Goal: Entertainment & Leisure: Consume media (video, audio)

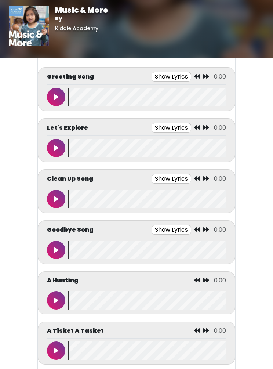
click at [175, 79] on button "Show Lyrics" at bounding box center [172, 77] width 40 height 10
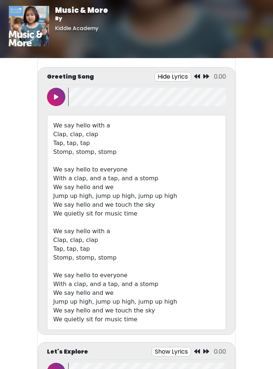
click at [54, 95] on icon at bounding box center [56, 97] width 4 height 6
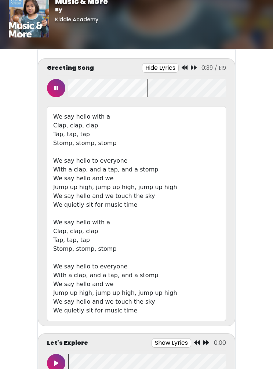
scroll to position [9, 0]
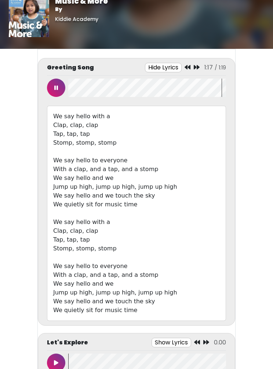
click at [51, 87] on button at bounding box center [56, 88] width 18 height 18
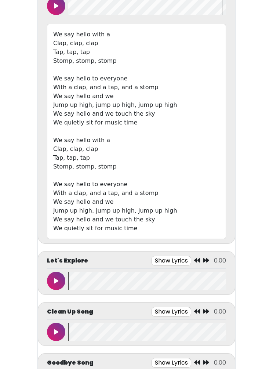
scroll to position [0, 0]
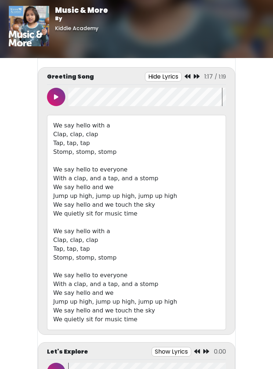
click at [155, 366] on wave at bounding box center [147, 372] width 158 height 18
click at [148, 353] on div "Let's Explore Show Lyrics 0.00" at bounding box center [136, 353] width 179 height 13
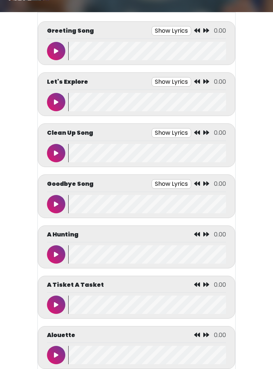
scroll to position [39, 0]
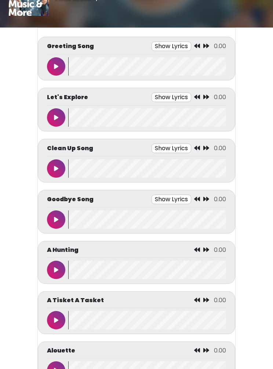
scroll to position [32, 0]
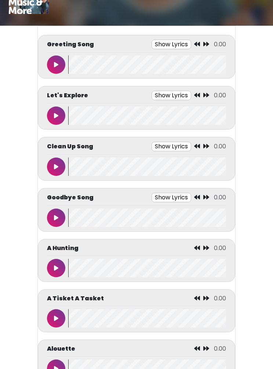
click at [174, 144] on button "Show Lyrics" at bounding box center [172, 147] width 40 height 10
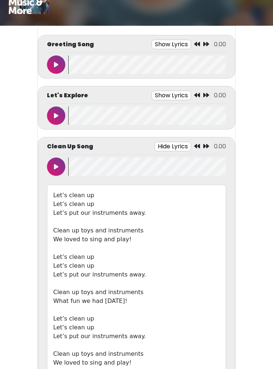
click at [64, 165] on button at bounding box center [56, 167] width 18 height 18
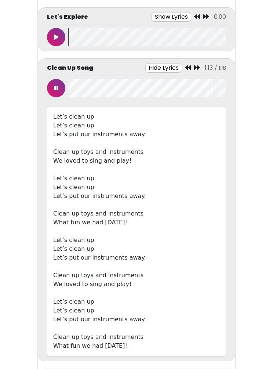
scroll to position [115, 0]
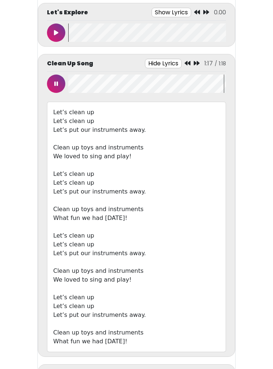
click at [55, 87] on button at bounding box center [56, 84] width 18 height 18
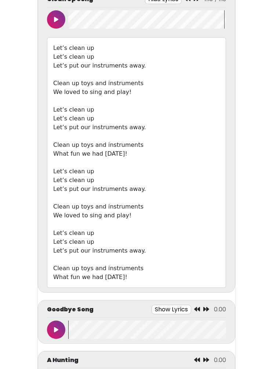
scroll to position [183, 0]
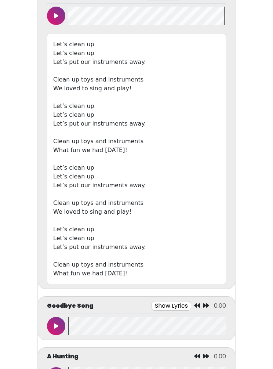
click at [52, 332] on button at bounding box center [56, 326] width 18 height 18
click at [158, 302] on button "Show Lyrics" at bounding box center [155, 306] width 40 height 10
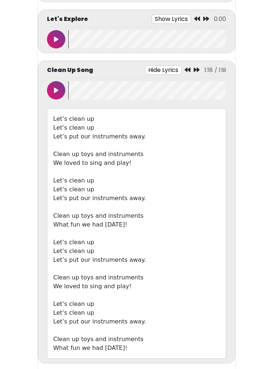
click at [166, 65] on button "Hide Lyrics" at bounding box center [163, 70] width 37 height 10
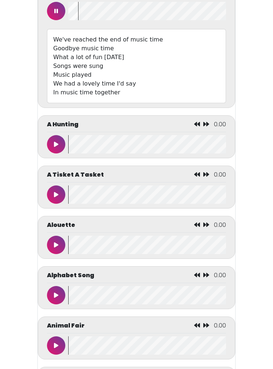
scroll to position [239, 0]
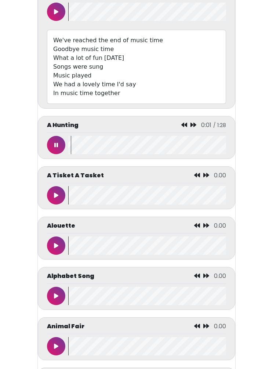
click at [53, 144] on button at bounding box center [56, 145] width 18 height 18
